Goal: Information Seeking & Learning: Understand process/instructions

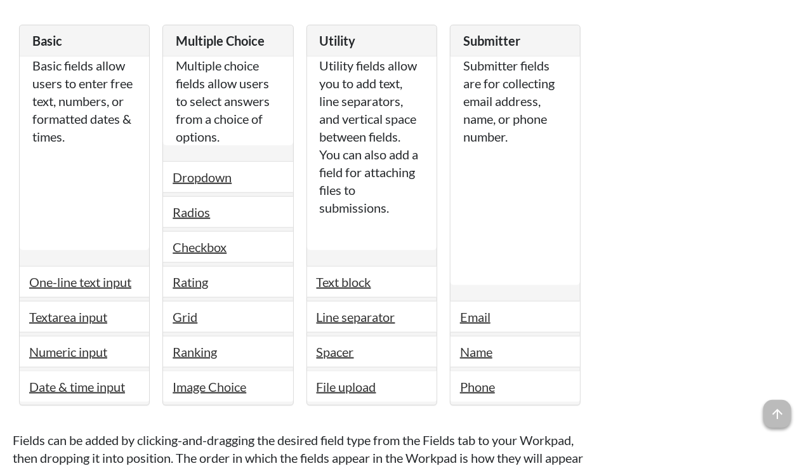
scroll to position [2217, 0]
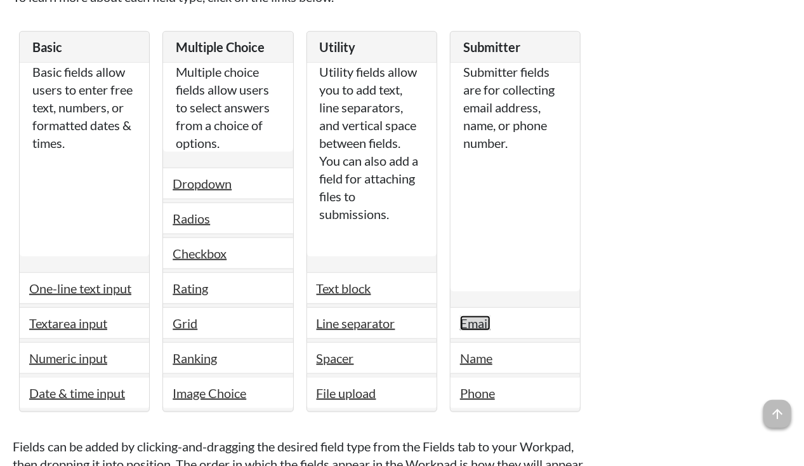
click at [472, 315] on link "Email" at bounding box center [475, 322] width 30 height 15
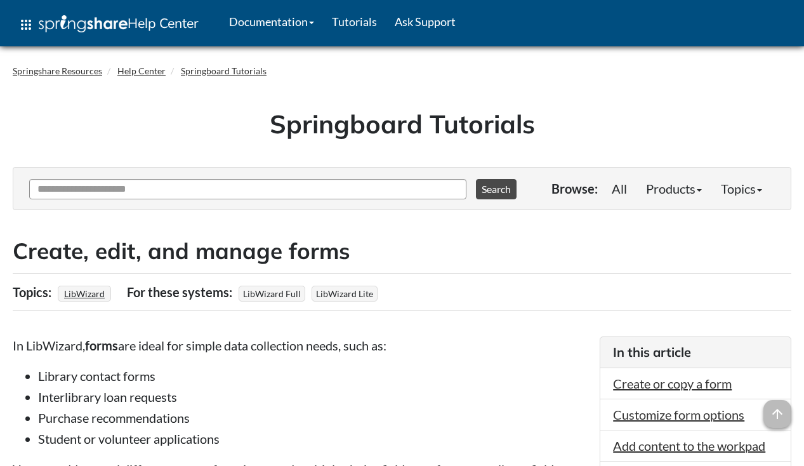
scroll to position [2217, 0]
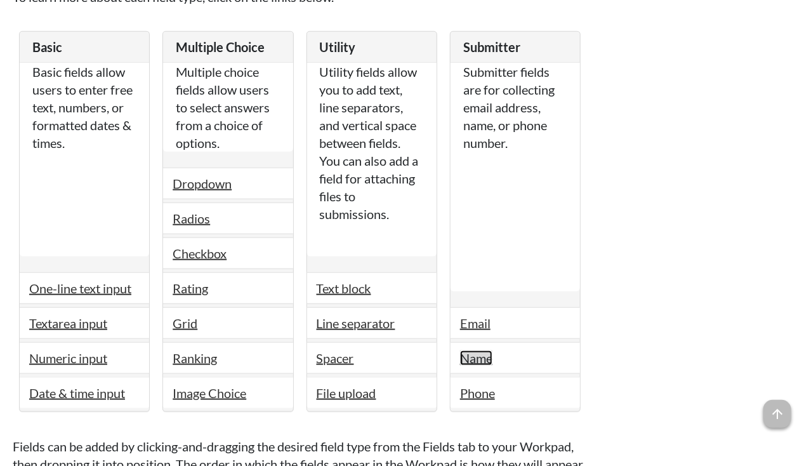
click at [470, 352] on link "Name" at bounding box center [476, 357] width 32 height 15
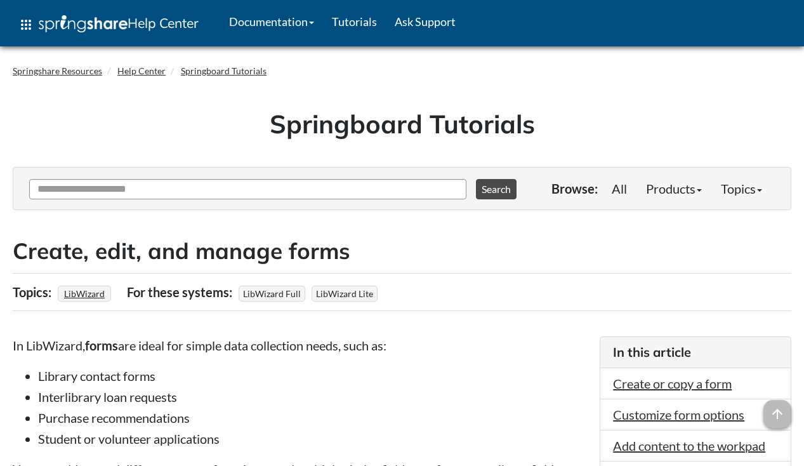
scroll to position [2217, 0]
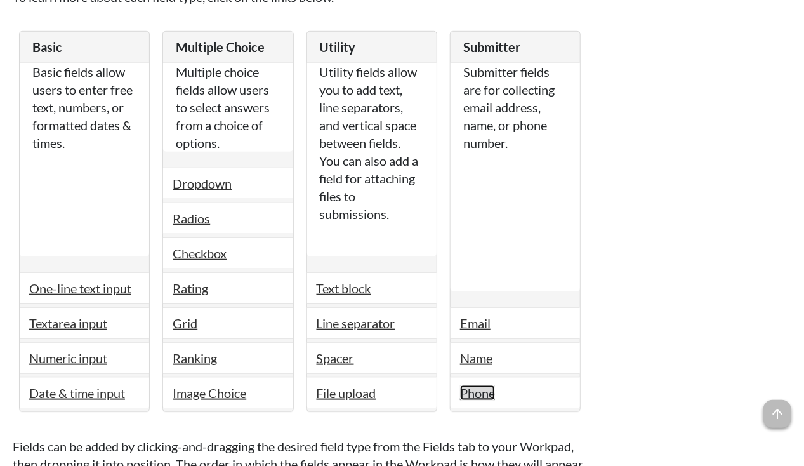
click at [481, 385] on link "Phone" at bounding box center [477, 392] width 35 height 15
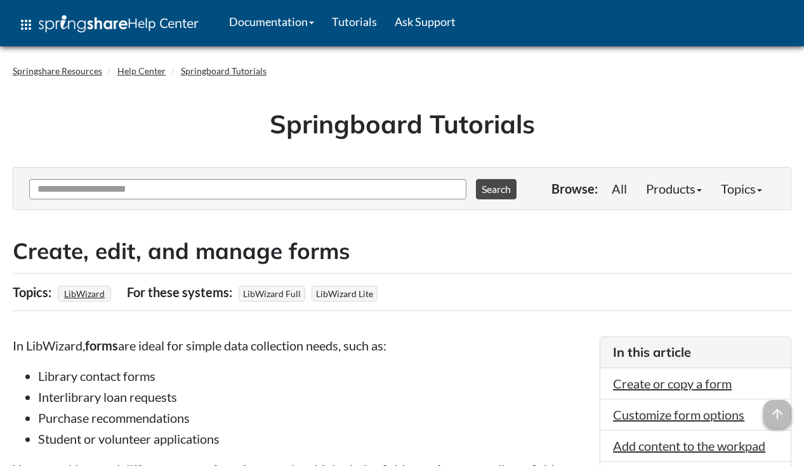
scroll to position [2217, 0]
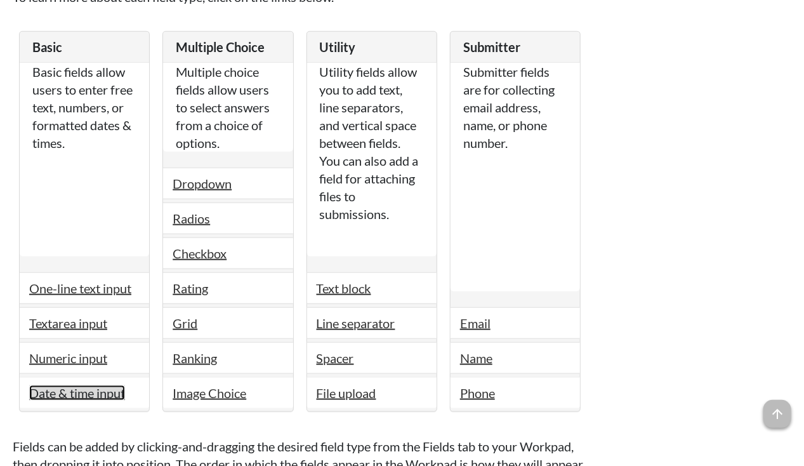
click at [89, 385] on link "Date & time input" at bounding box center [77, 392] width 96 height 15
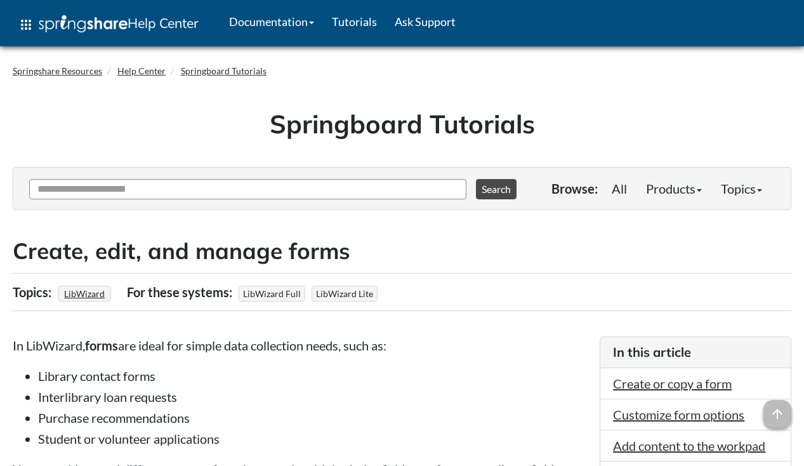
scroll to position [2217, 0]
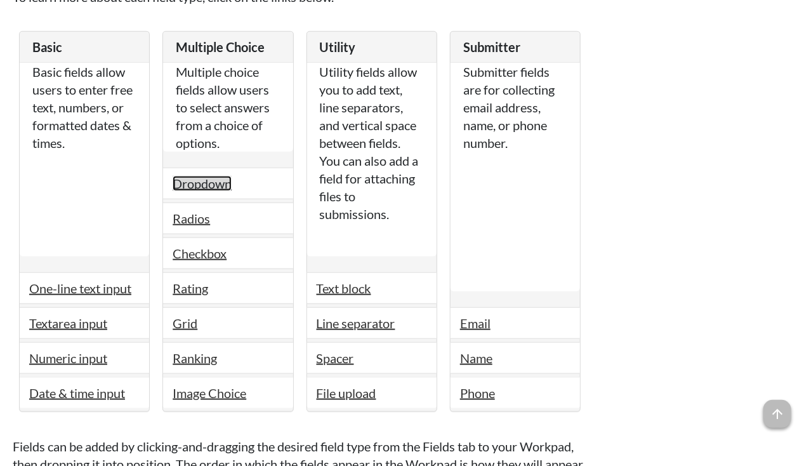
click at [214, 176] on link "Dropdown" at bounding box center [202, 183] width 59 height 15
